Goal: Find specific page/section: Find specific page/section

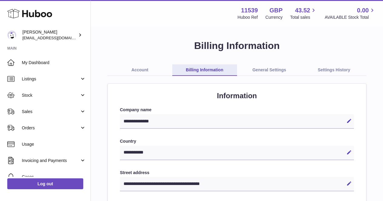
select select "**"
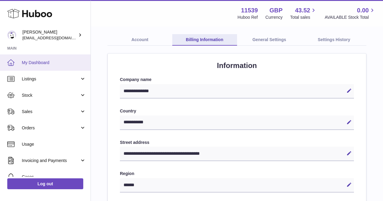
drag, startPoint x: 0, startPoint y: 0, endPoint x: 70, endPoint y: 60, distance: 91.9
click at [70, 60] on span "My Dashboard" at bounding box center [54, 63] width 64 height 6
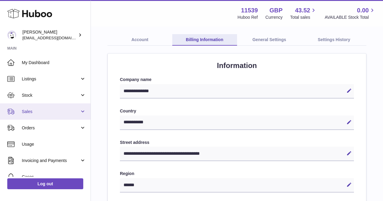
click at [56, 110] on span "Sales" at bounding box center [51, 112] width 58 height 6
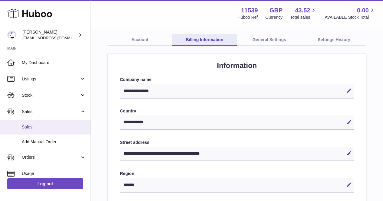
click at [48, 126] on span "Sales" at bounding box center [54, 127] width 64 height 6
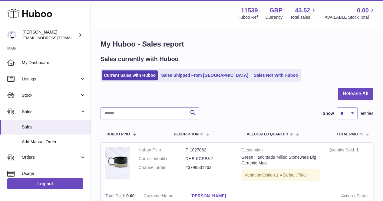
click at [164, 90] on div at bounding box center [236, 98] width 273 height 20
